Goal: Find contact information: Find contact information

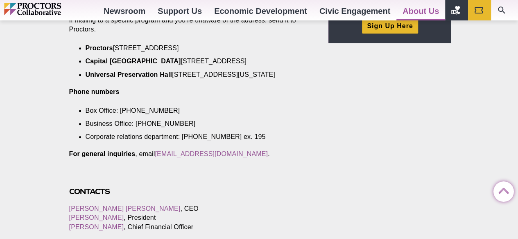
scroll to position [327, 0]
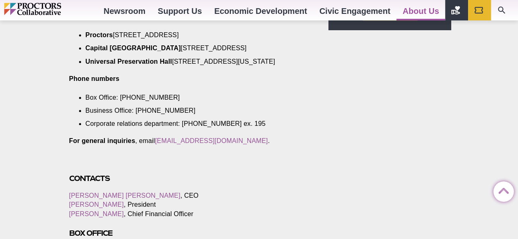
drag, startPoint x: 156, startPoint y: 154, endPoint x: 180, endPoint y: 155, distance: 23.8
click at [165, 146] on p "For general inquiries , email [EMAIL_ADDRESS][DOMAIN_NAME] ." at bounding box center [189, 141] width 241 height 9
drag, startPoint x: 256, startPoint y: 151, endPoint x: 193, endPoint y: 149, distance: 63.1
click at [194, 146] on p "For general inquiries , email [EMAIL_ADDRESS][DOMAIN_NAME] ." at bounding box center [189, 141] width 241 height 9
drag, startPoint x: 156, startPoint y: 154, endPoint x: 254, endPoint y: 155, distance: 98.2
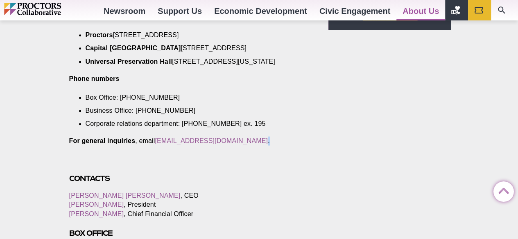
click at [252, 146] on p "For general inquiries , email [EMAIL_ADDRESS][DOMAIN_NAME] ." at bounding box center [189, 141] width 241 height 9
click at [259, 146] on p "For general inquiries , email [EMAIL_ADDRESS][DOMAIN_NAME] ." at bounding box center [189, 141] width 241 height 9
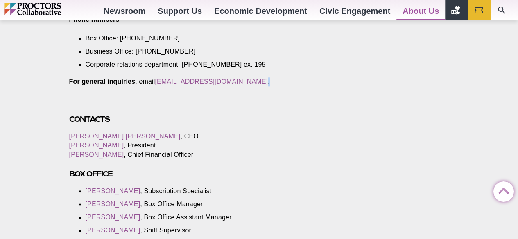
scroll to position [368, 0]
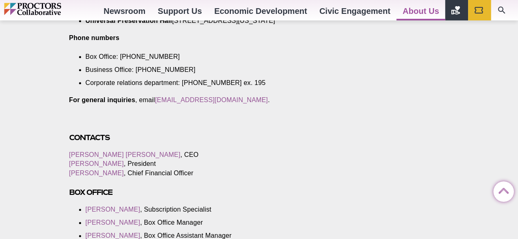
click at [192, 133] on div at bounding box center [189, 124] width 241 height 18
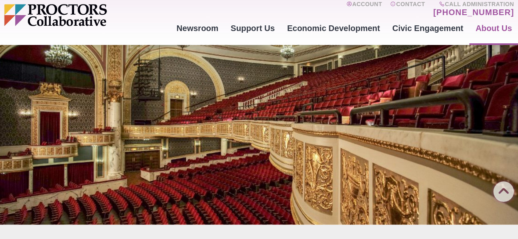
scroll to position [0, 0]
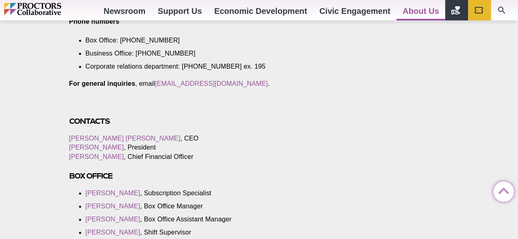
scroll to position [409, 0]
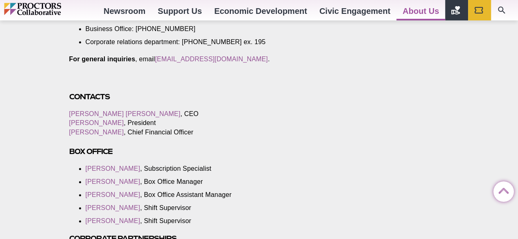
drag, startPoint x: 156, startPoint y: 68, endPoint x: 247, endPoint y: 68, distance: 90.9
click at [247, 64] on p "For general inquiries , email [EMAIL_ADDRESS][DOMAIN_NAME] ." at bounding box center [189, 59] width 241 height 9
